Goal: Register for event/course

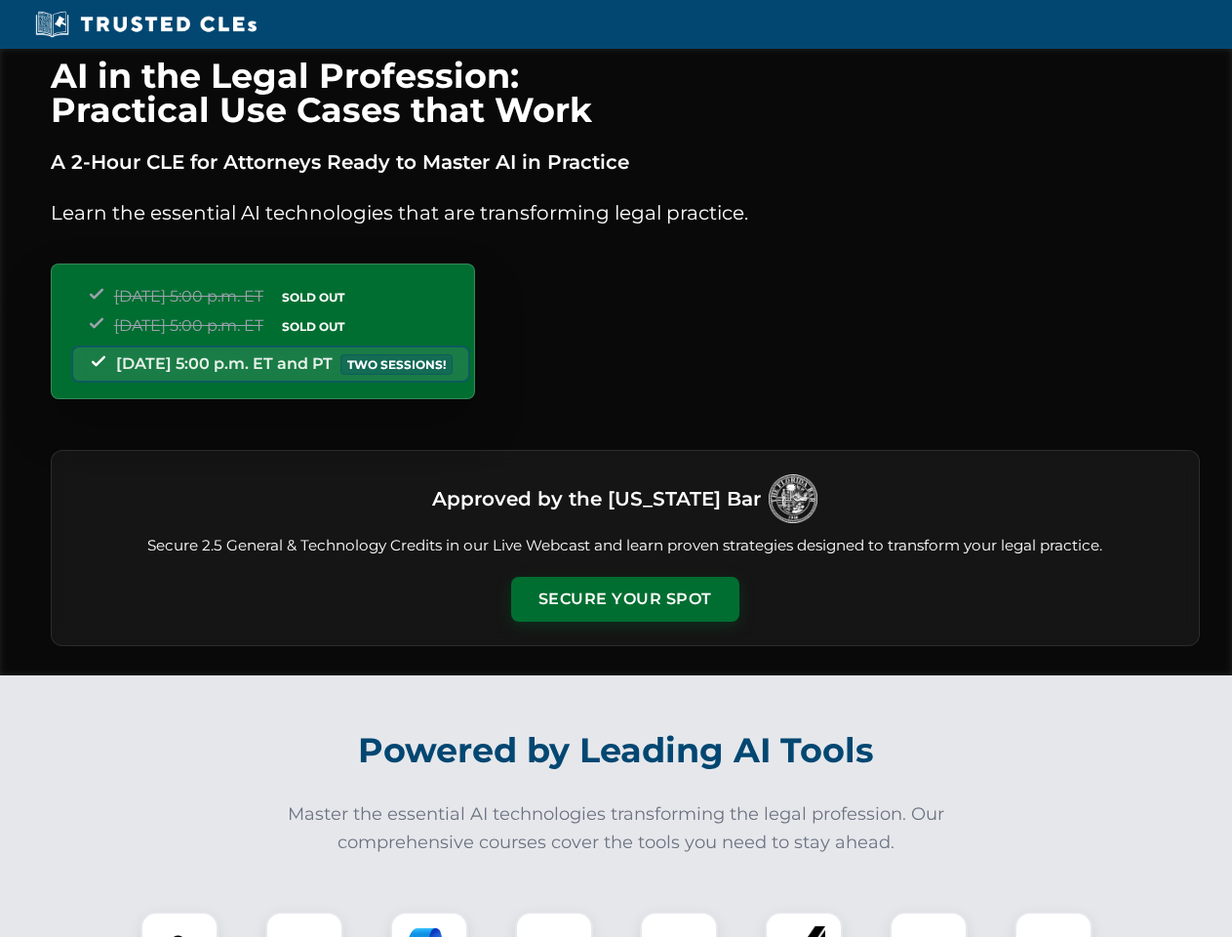
click at [625, 599] on button "Secure Your Spot" at bounding box center [625, 599] width 228 height 45
click at [180, 924] on img at bounding box center [179, 950] width 57 height 57
click at [304, 924] on div at bounding box center [304, 950] width 78 height 78
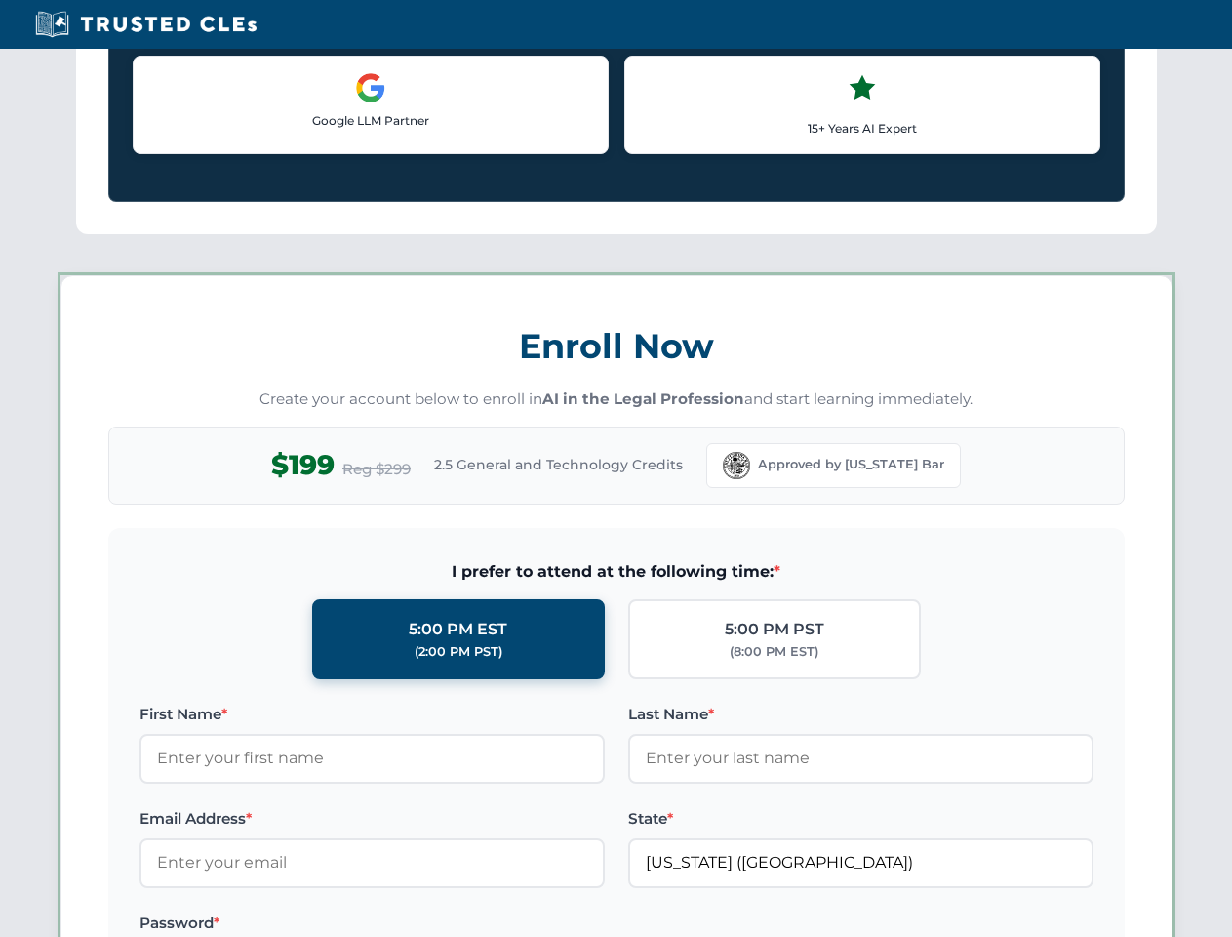
click at [554, 924] on label "Password *" at bounding box center [372, 922] width 465 height 23
